Goal: Task Accomplishment & Management: Manage account settings

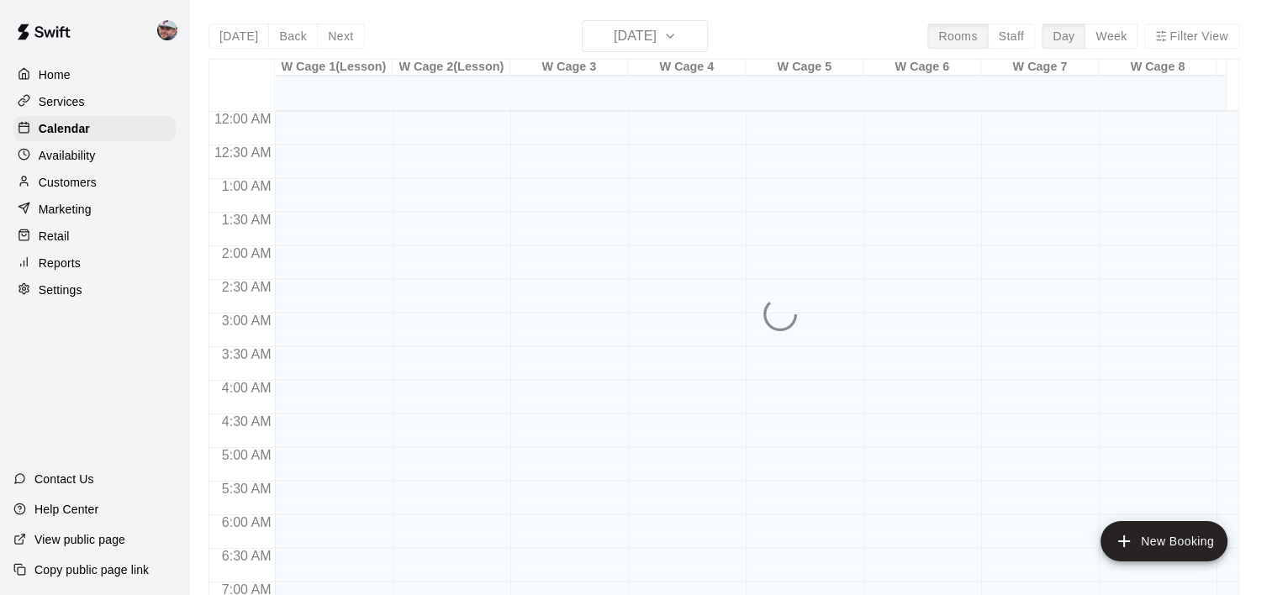
click at [50, 276] on div "Reports" at bounding box center [94, 263] width 162 height 25
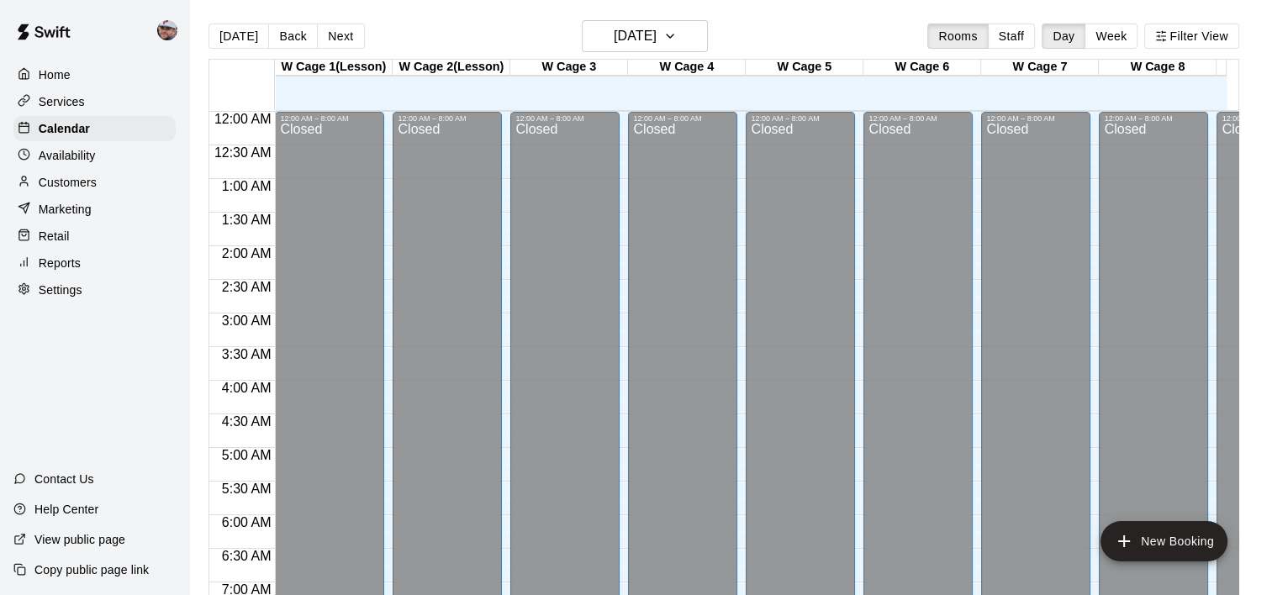
scroll to position [1022, 0]
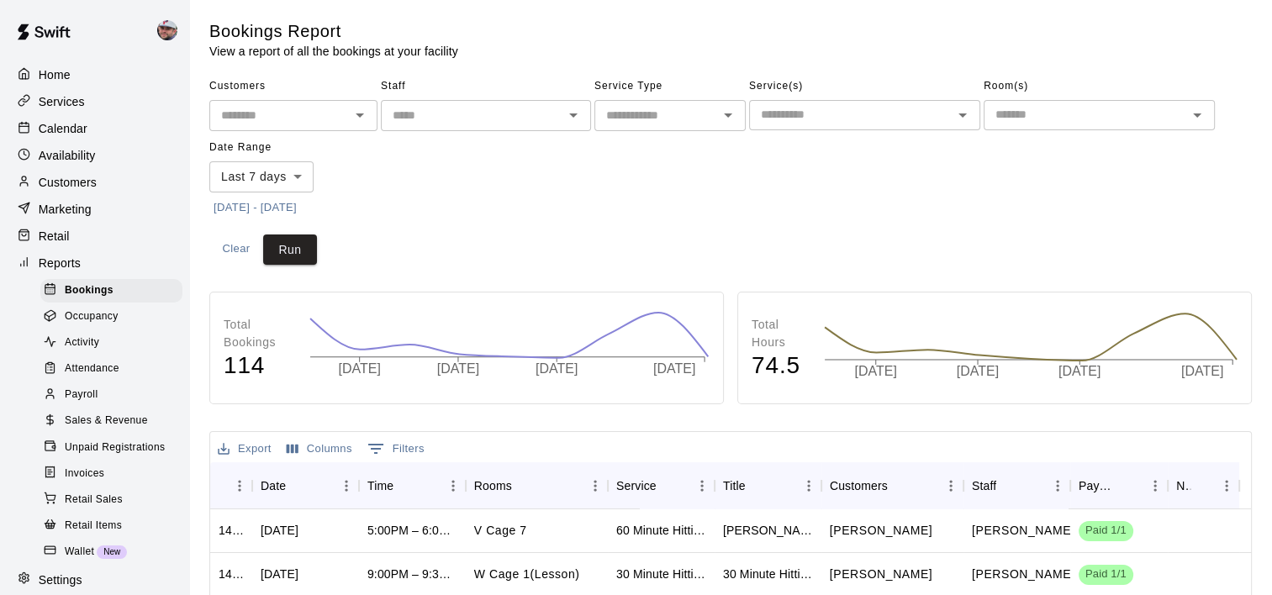
click at [71, 137] on p "Calendar" at bounding box center [63, 128] width 49 height 17
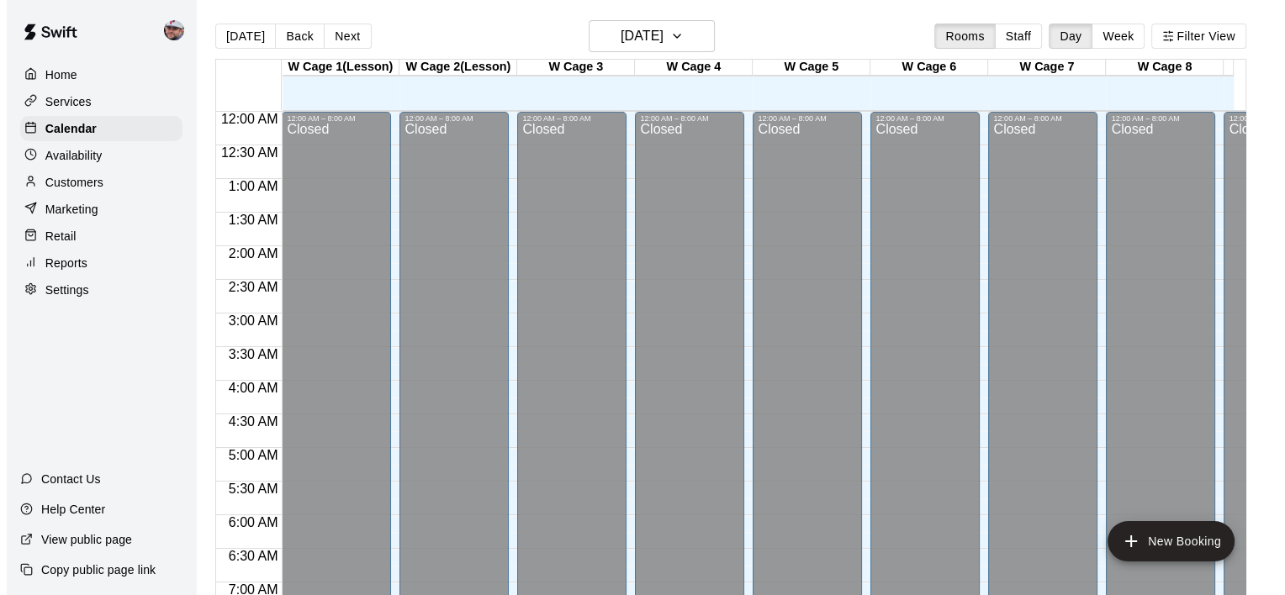
scroll to position [1022, 0]
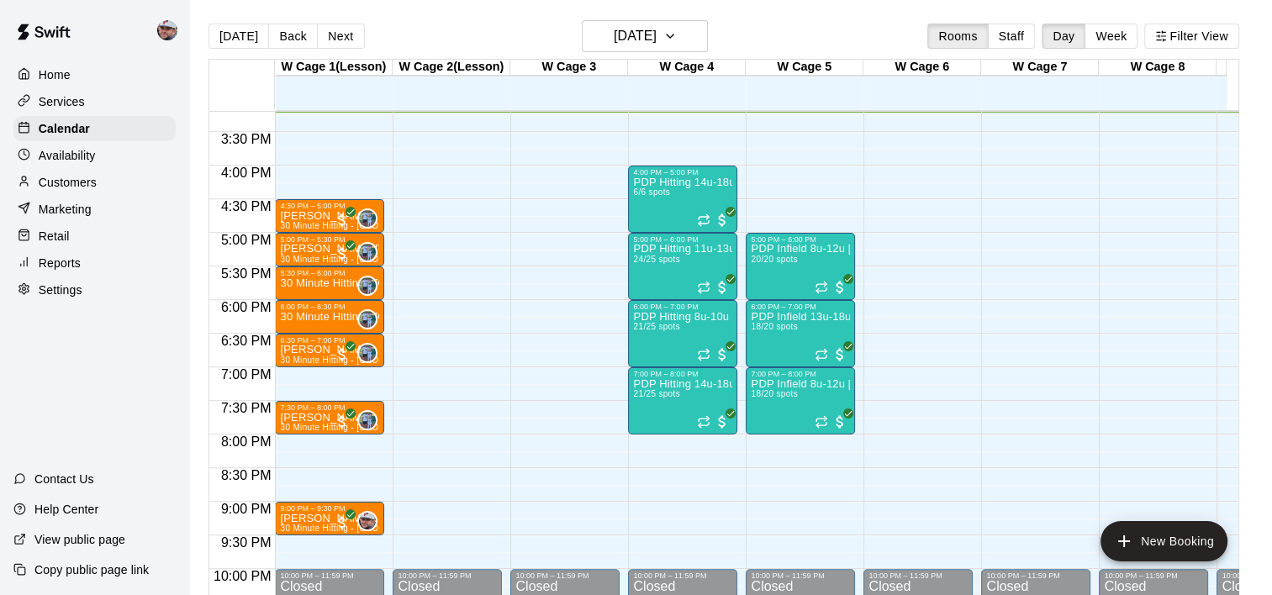
click at [70, 269] on p "Reports" at bounding box center [60, 263] width 42 height 17
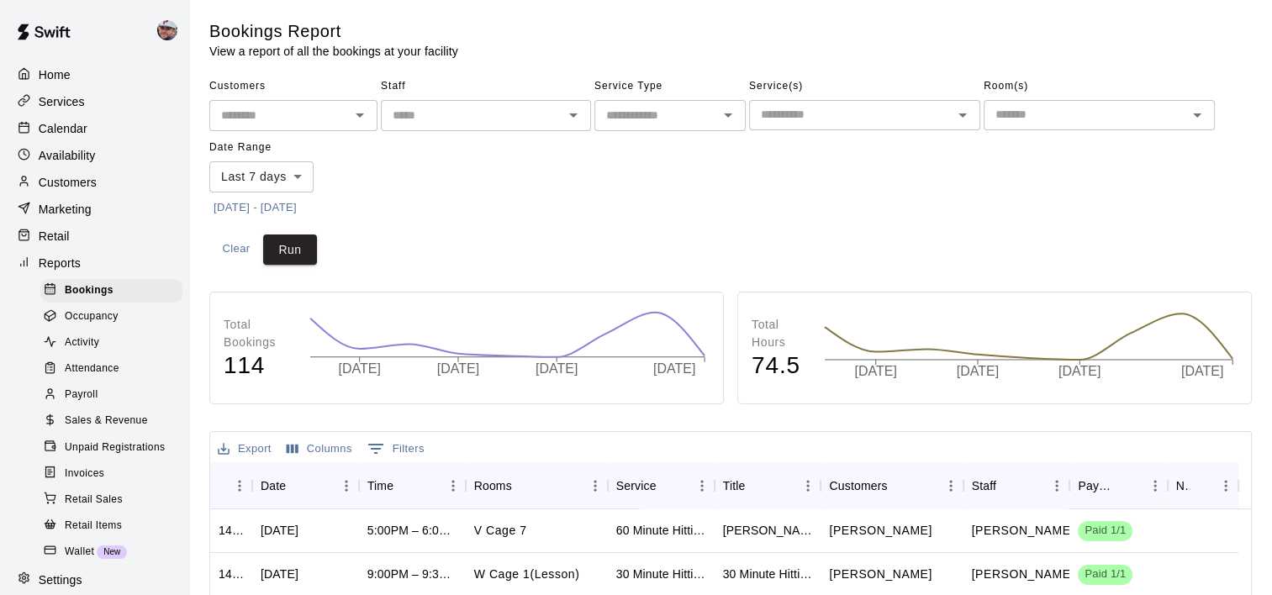
click at [105, 430] on span "Sales & Revenue" at bounding box center [106, 421] width 83 height 17
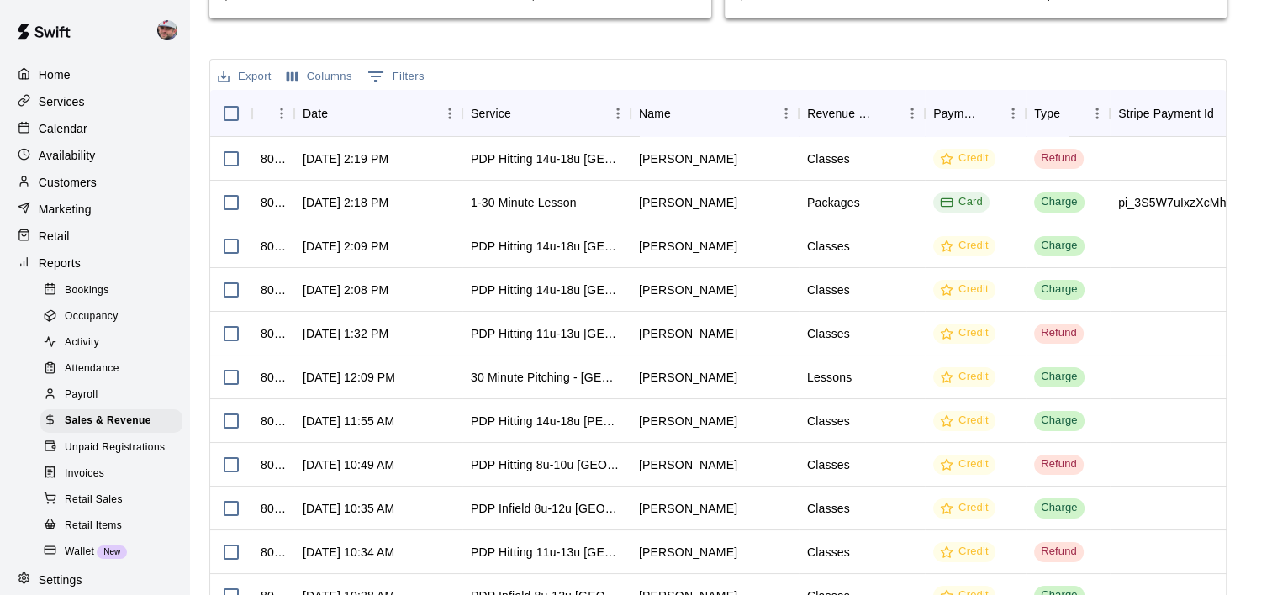
click at [111, 135] on div "Calendar" at bounding box center [94, 128] width 162 height 25
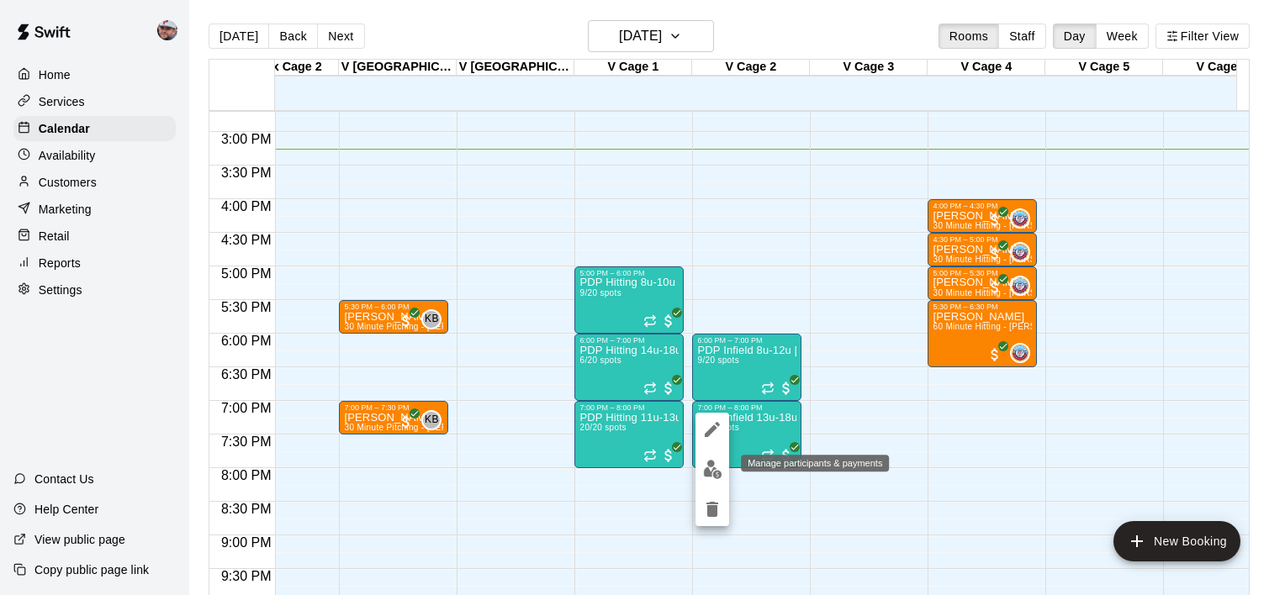
click at [705, 472] on img "edit" at bounding box center [712, 469] width 19 height 19
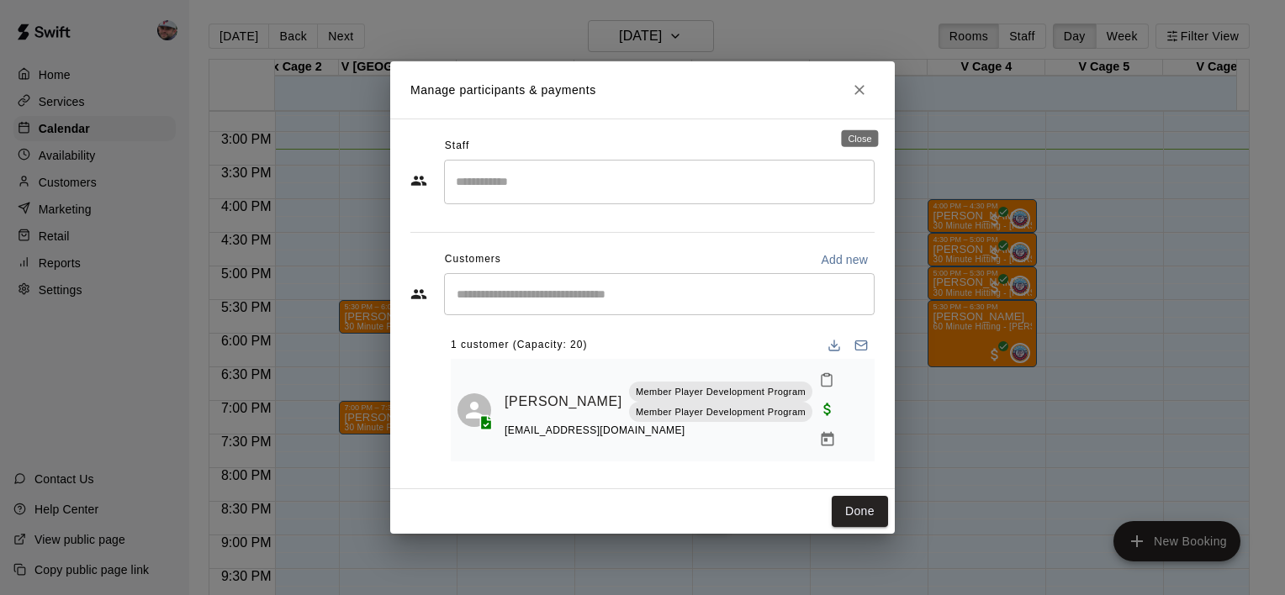
click at [858, 98] on icon "Close" at bounding box center [859, 90] width 17 height 17
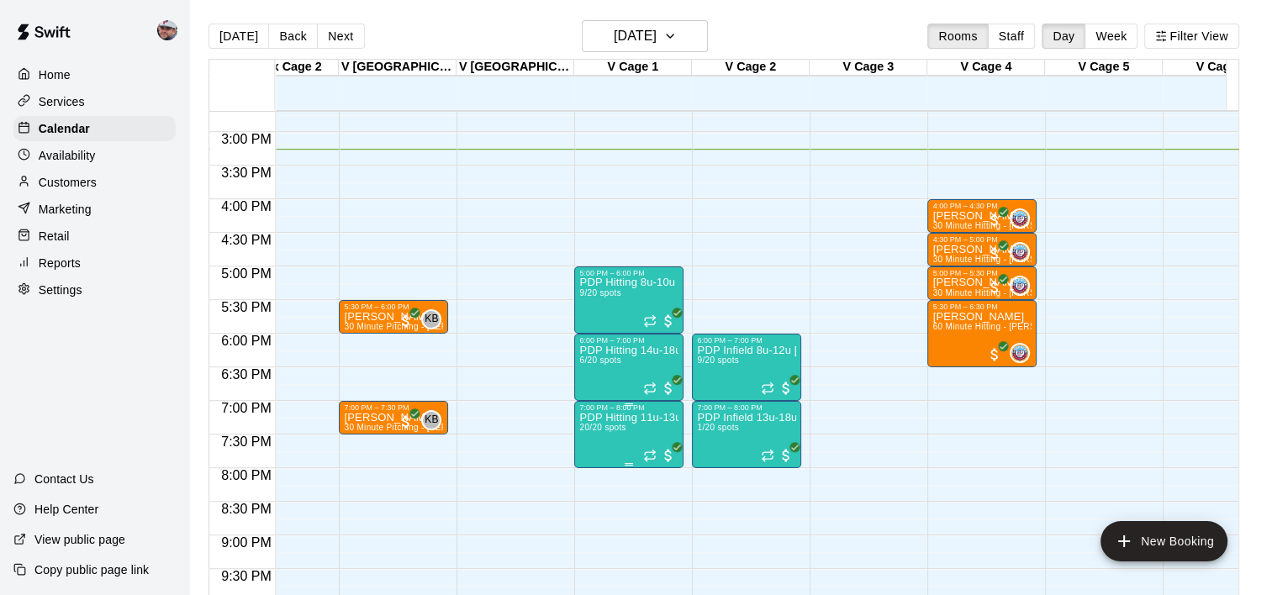
click at [637, 418] on p "PDP Hitting 11u-13u [PERSON_NAME]" at bounding box center [628, 418] width 99 height 0
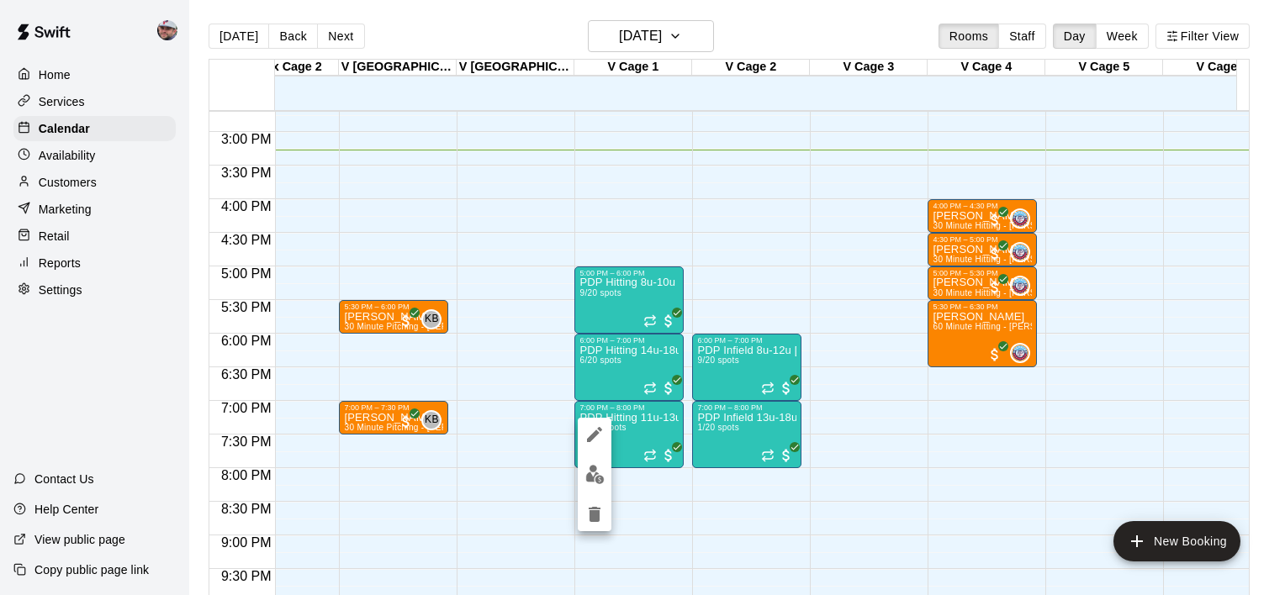
click at [625, 357] on div at bounding box center [642, 297] width 1285 height 595
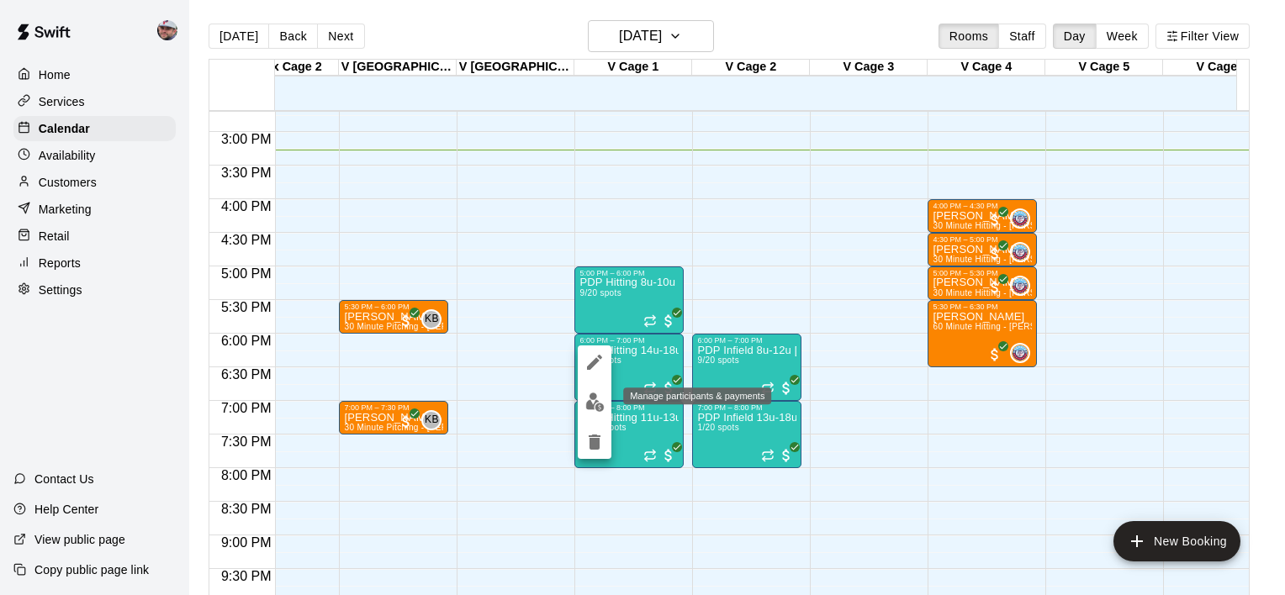
click at [594, 402] on img "edit" at bounding box center [594, 402] width 19 height 19
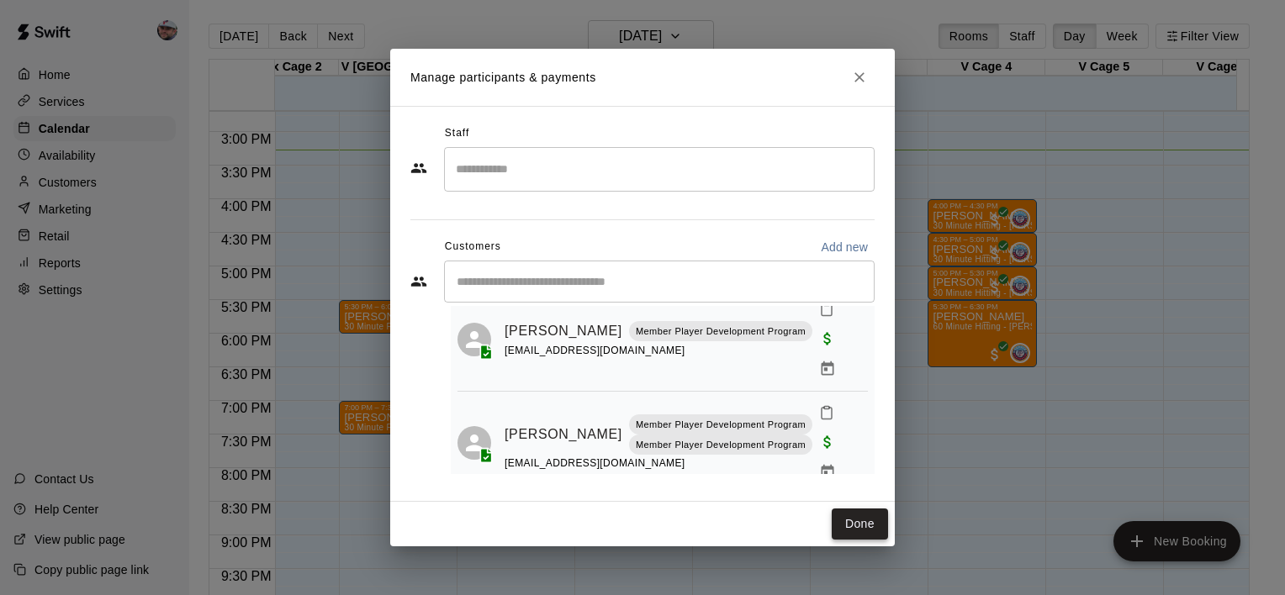
click at [849, 515] on button "Done" at bounding box center [859, 524] width 56 height 31
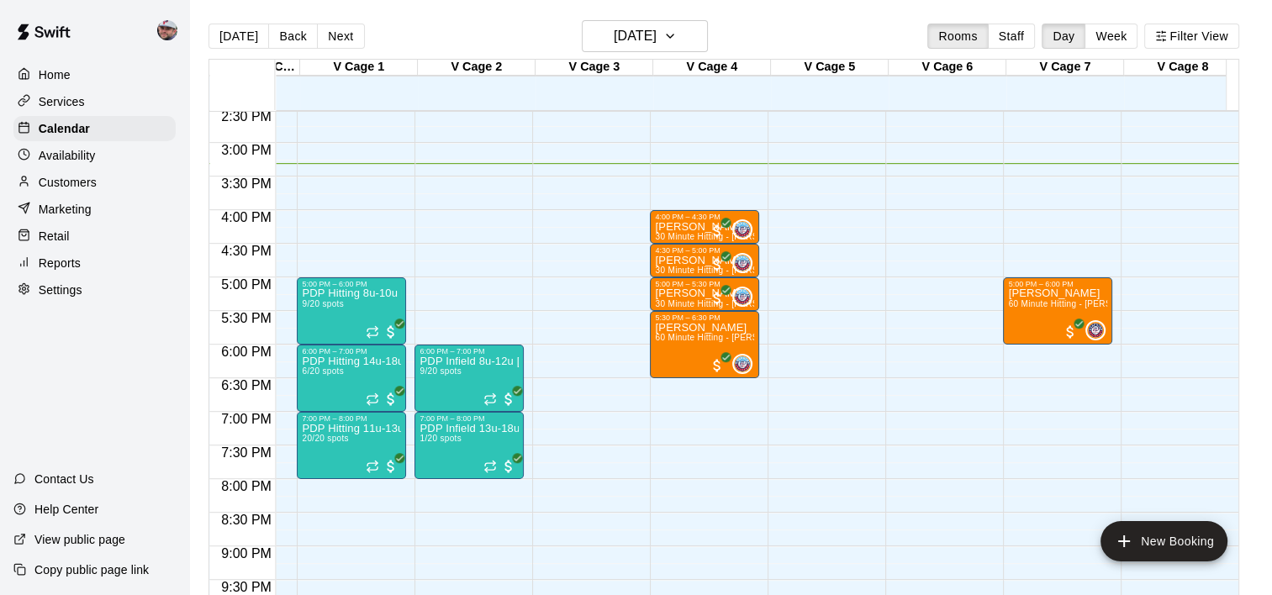
scroll to position [1009, 2686]
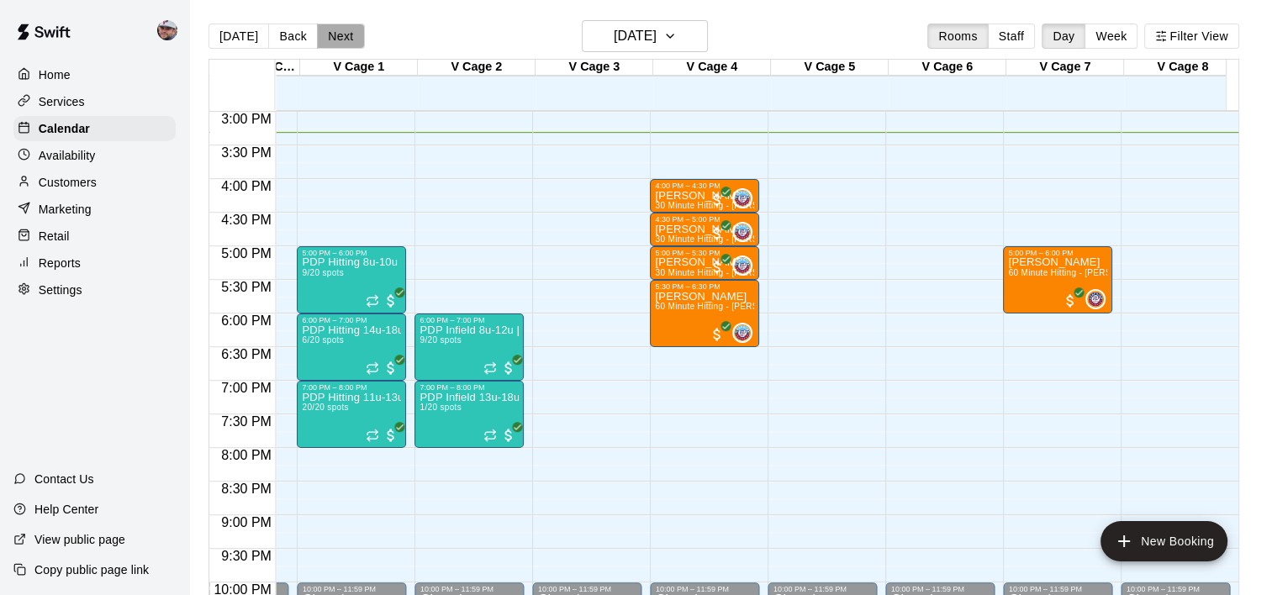
click at [338, 41] on button "Next" at bounding box center [340, 36] width 47 height 25
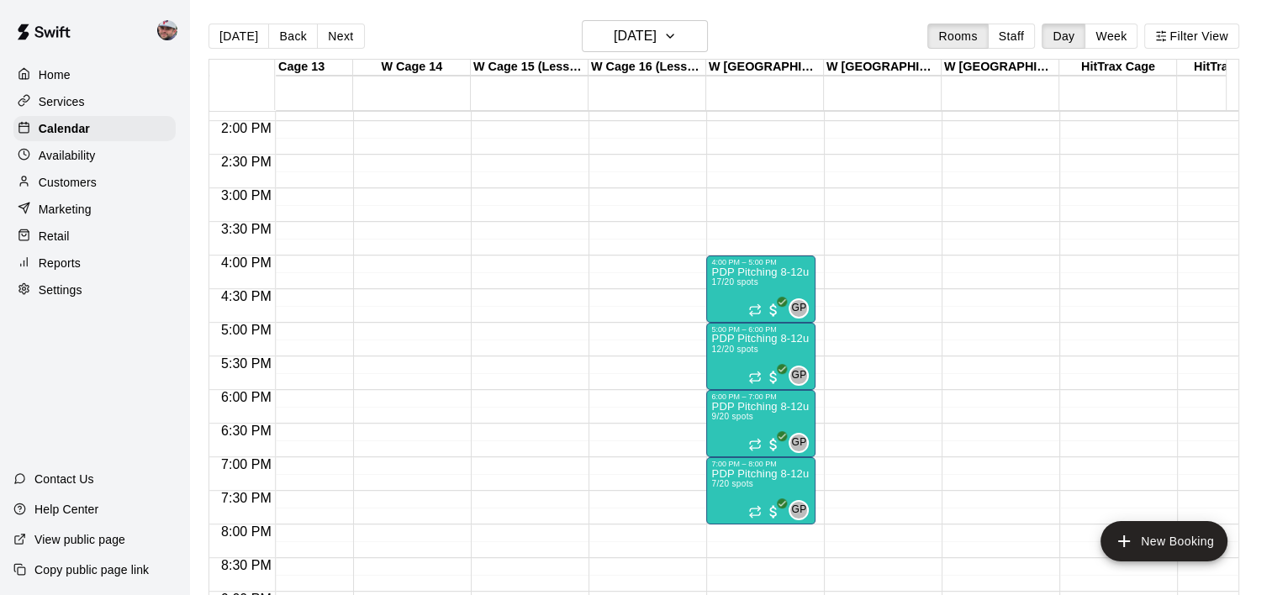
scroll to position [932, 1427]
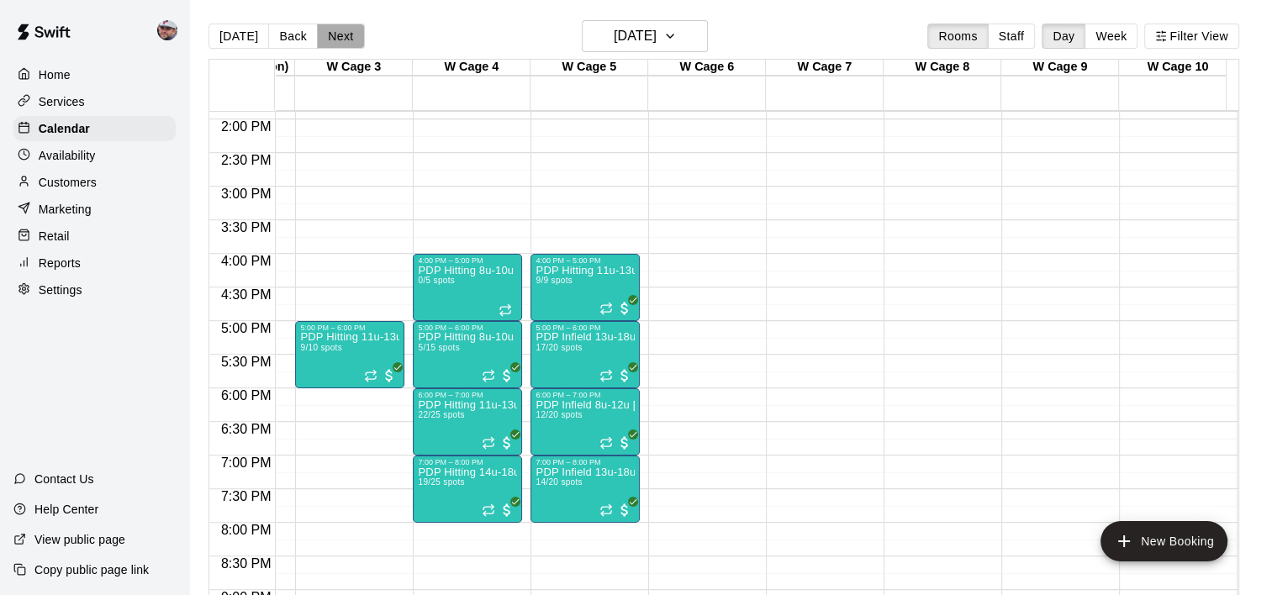
click at [340, 47] on button "Next" at bounding box center [340, 36] width 47 height 25
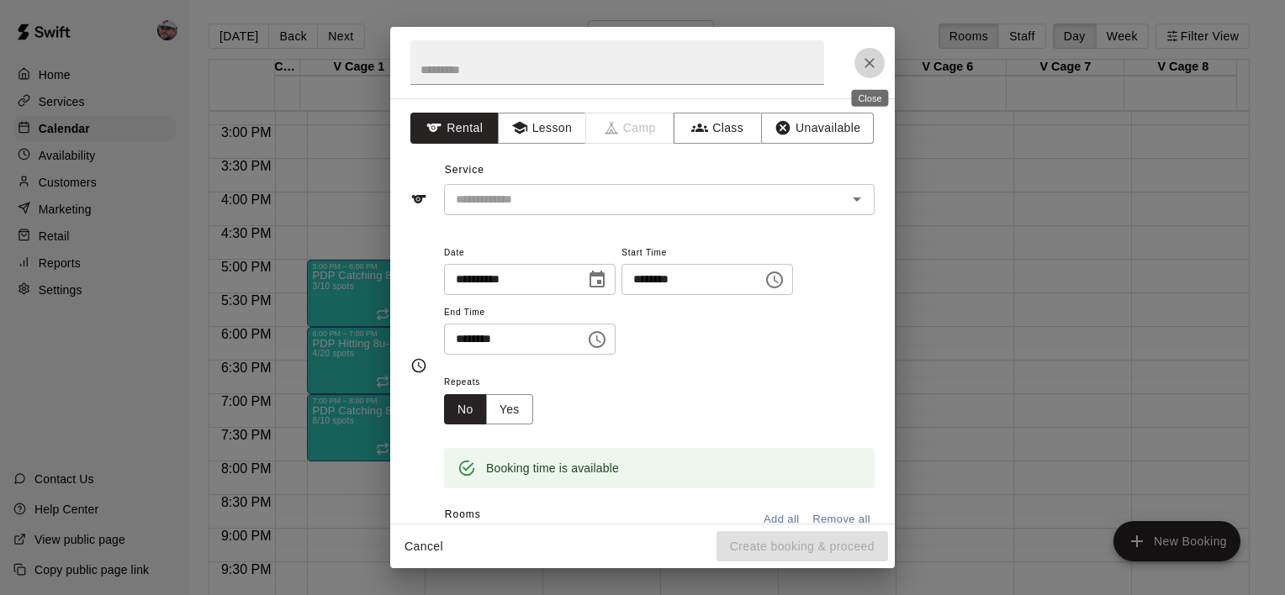
click at [868, 64] on icon "Close" at bounding box center [869, 63] width 10 height 10
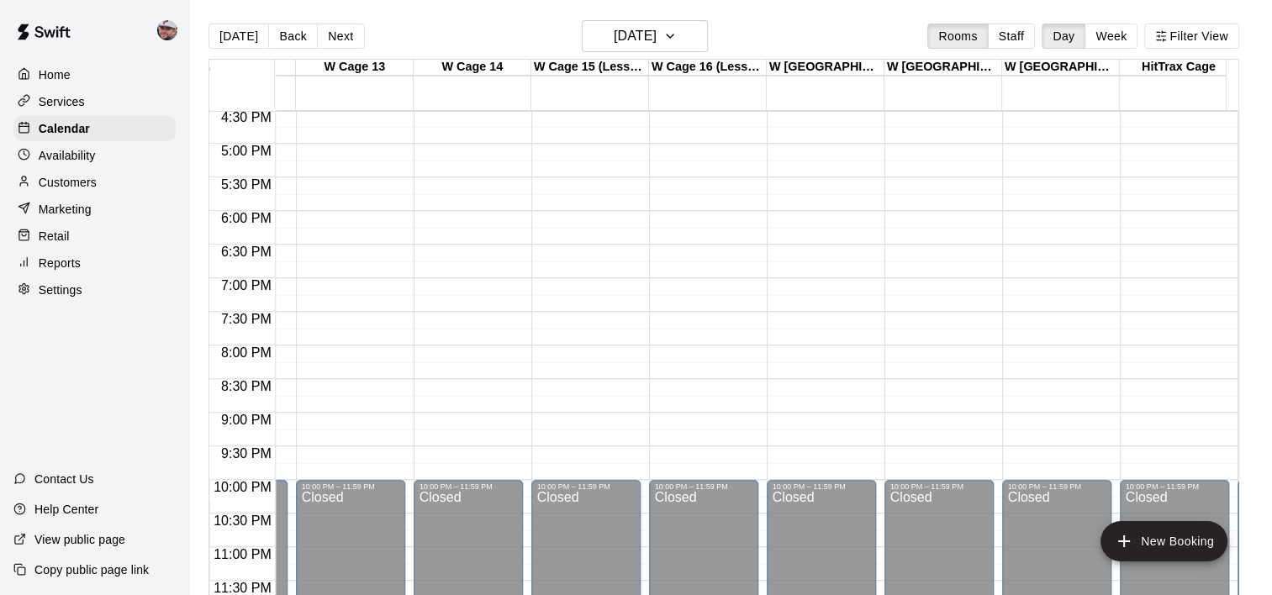
scroll to position [0, 1359]
